Goal: Task Accomplishment & Management: Complete application form

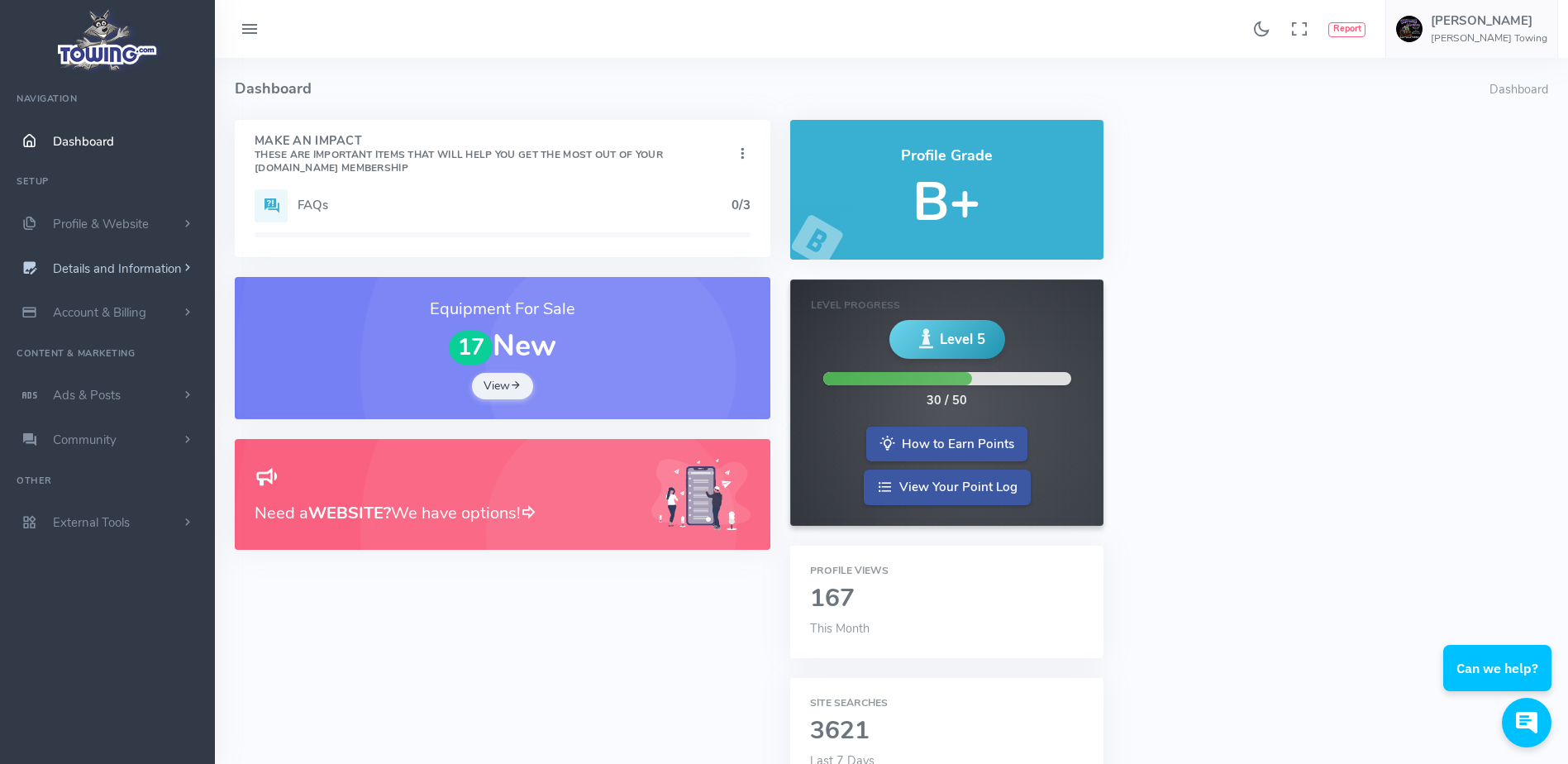
click at [172, 263] on span "Details and Information" at bounding box center [118, 268] width 129 height 17
click at [131, 369] on link "Company Information" at bounding box center [127, 368] width 173 height 33
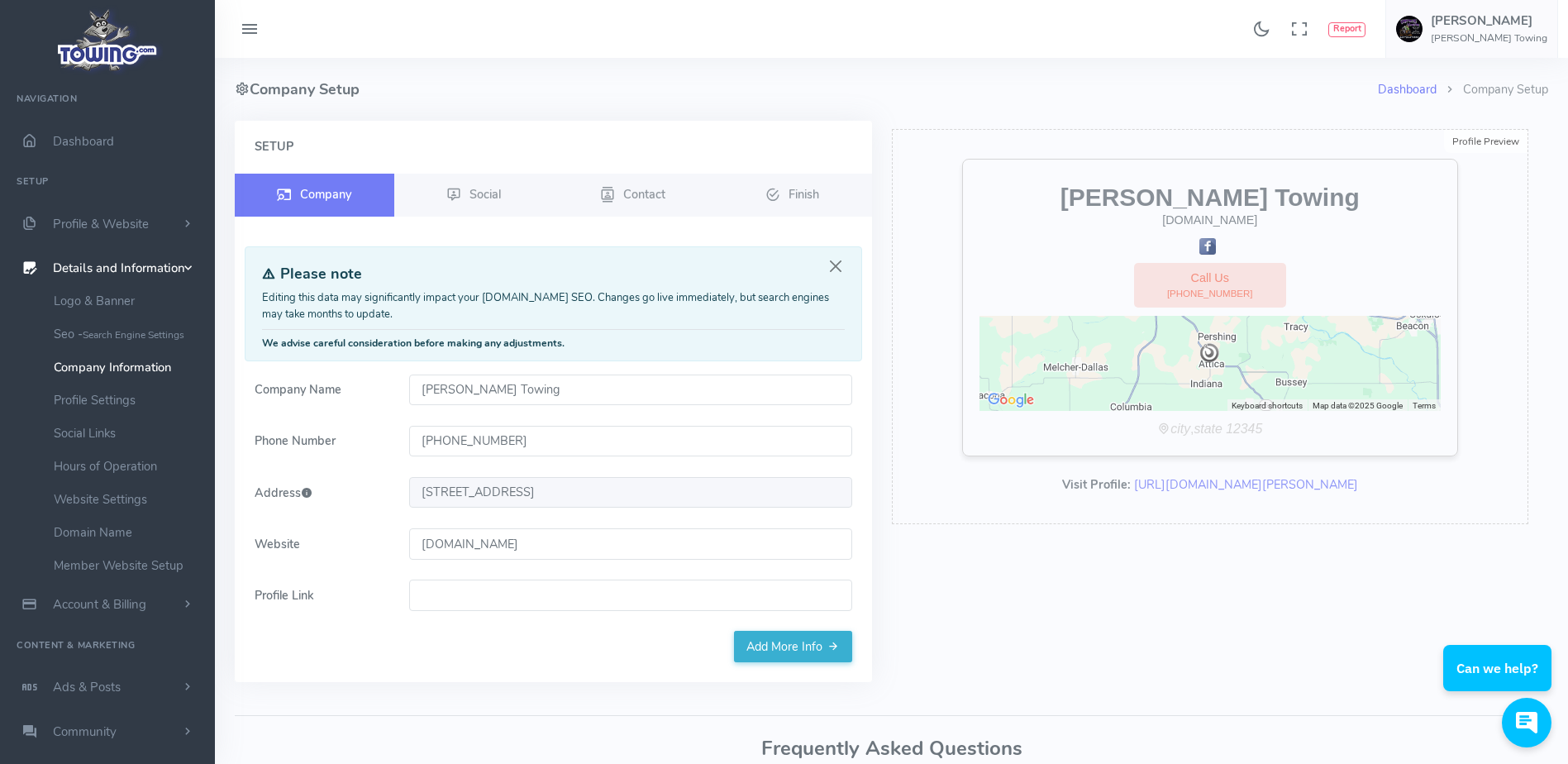
click at [654, 540] on input "www.lambirthtruckspartsandtowing.com" at bounding box center [630, 544] width 443 height 31
paste input "Lambirthrucksandtowing.com"
click at [757, 642] on link "Add More Info" at bounding box center [793, 647] width 118 height 31
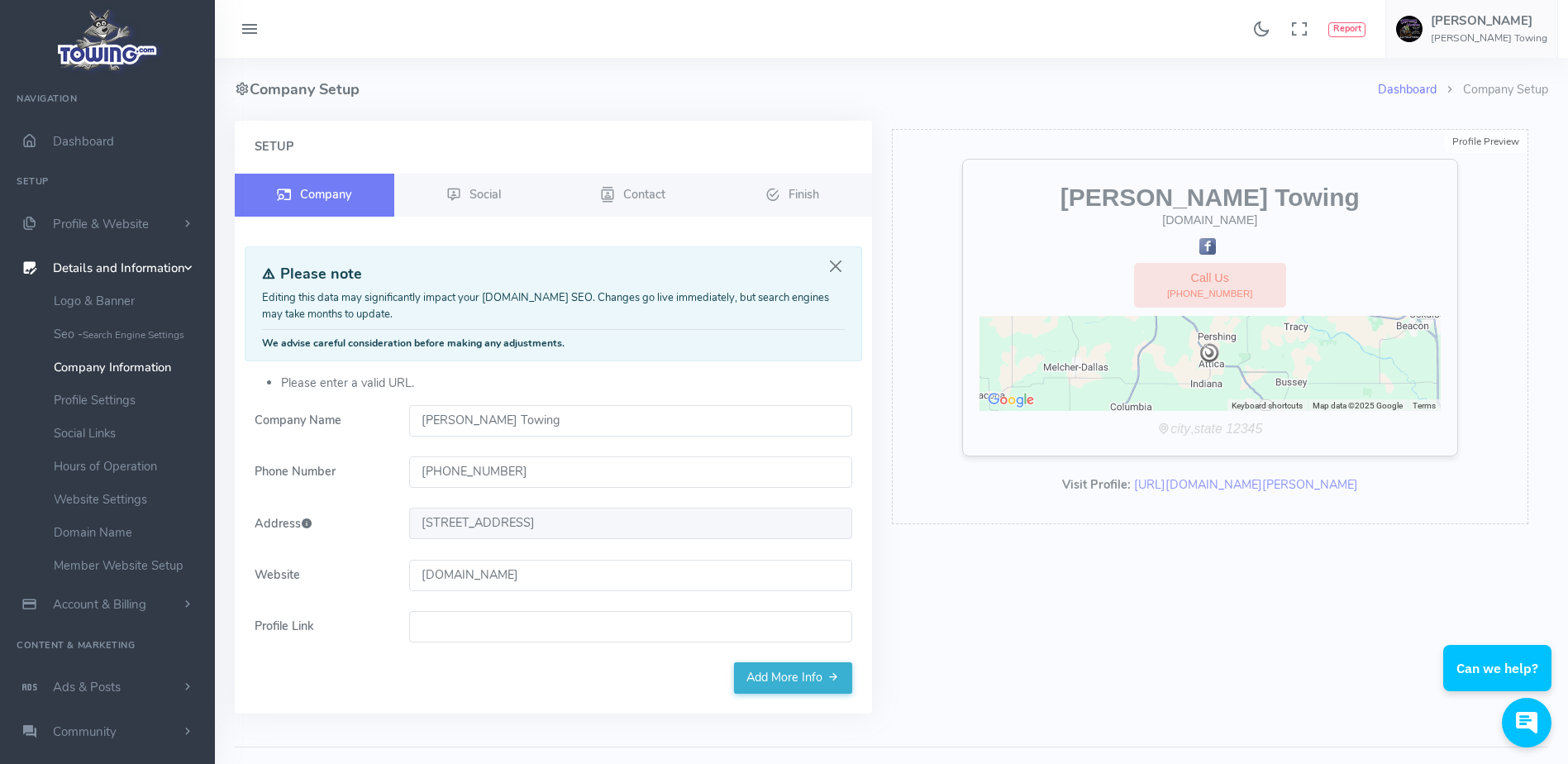
click at [421, 573] on input "Lambirthrucksandtowing.com" at bounding box center [630, 576] width 443 height 31
click at [764, 597] on form "Please enter a valid URL. Company Name Lambirth Towing Phone Number (641) 943-2…" at bounding box center [553, 518] width 617 height 288
click at [793, 679] on link "Add More Info" at bounding box center [793, 679] width 118 height 31
click at [793, 670] on link "Add More Info" at bounding box center [793, 679] width 118 height 31
click at [504, 574] on input "www. Lambirthrucksandtowing.com" at bounding box center [630, 576] width 443 height 31
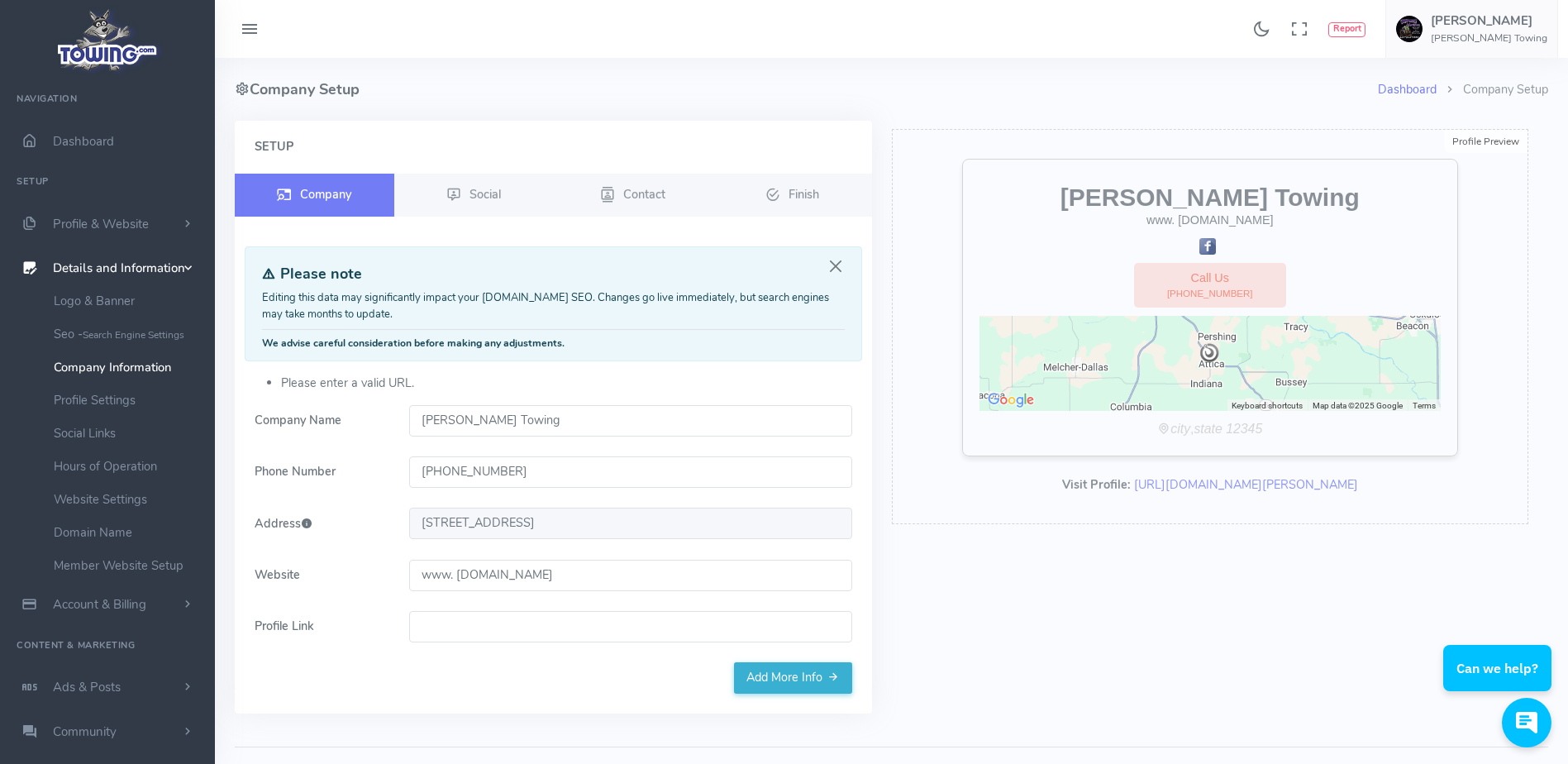
type input "www. Lambirthtrucksandtowing.com"
click at [790, 684] on link "Add More Info" at bounding box center [793, 679] width 118 height 31
click at [623, 578] on input "www. Lambirthtrucksandtowing.com" at bounding box center [630, 576] width 443 height 31
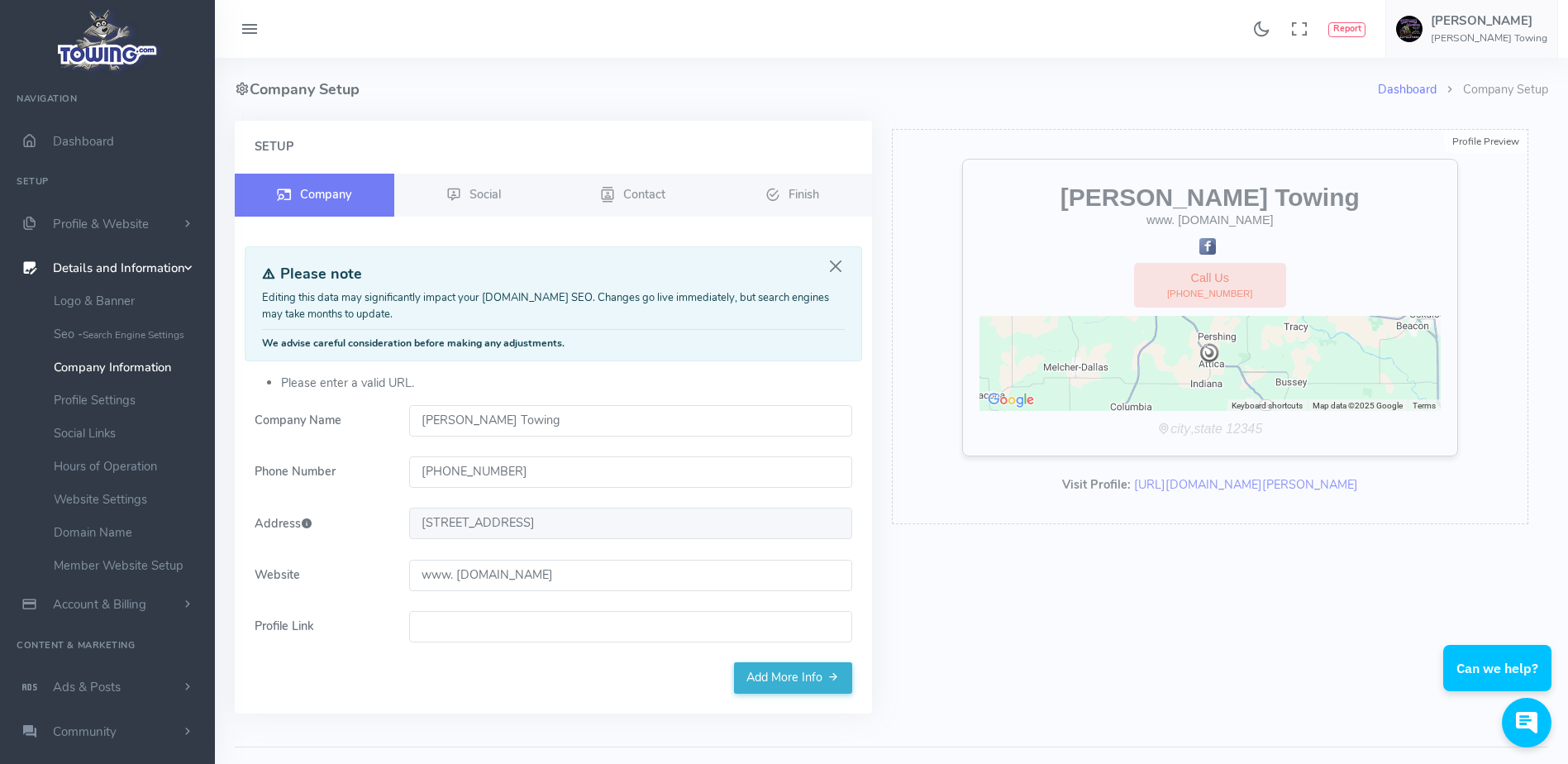
click at [623, 578] on input "www. Lambirthtrucksandtowing.com" at bounding box center [630, 576] width 443 height 31
paste input "https://lambirthtrucksandtowing.com/"
type input "https://lambirthtrucksandtowing.com/"
click at [787, 685] on link "Add More Info" at bounding box center [793, 679] width 118 height 31
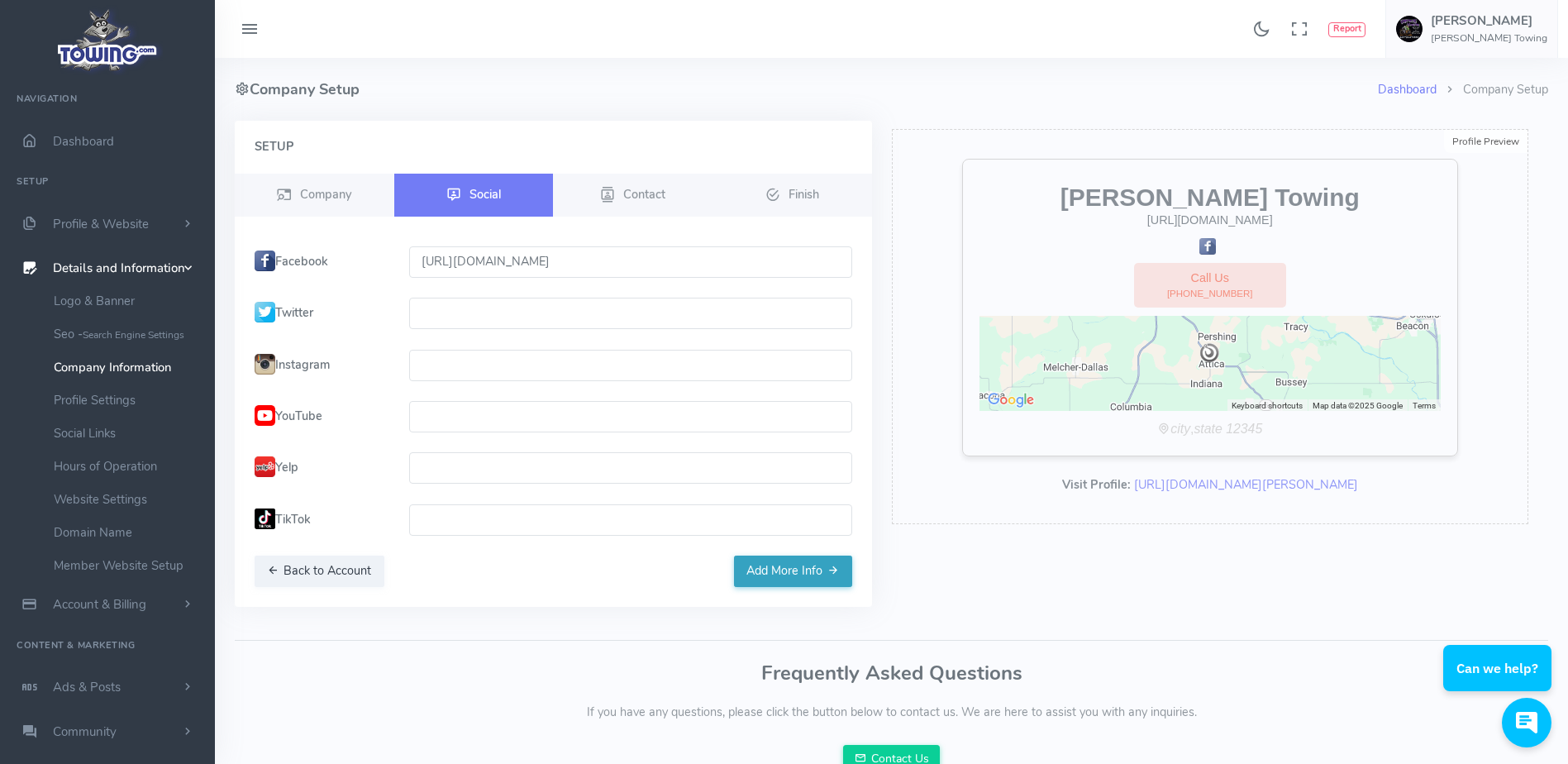
click at [768, 584] on button "Add More Info" at bounding box center [793, 571] width 118 height 31
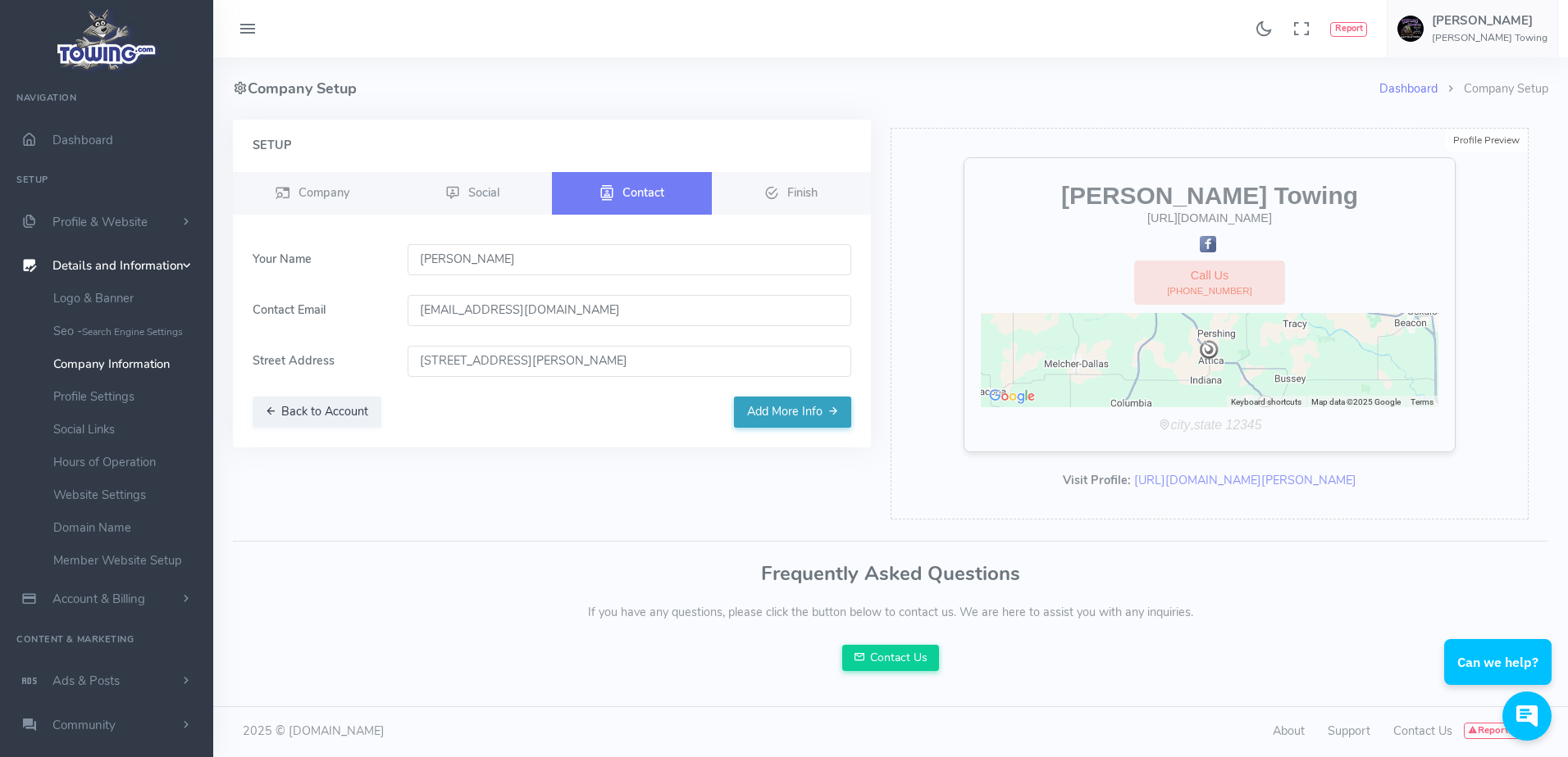
click at [783, 423] on button "Add More Info" at bounding box center [793, 413] width 117 height 31
